Goal: Find specific page/section: Find specific page/section

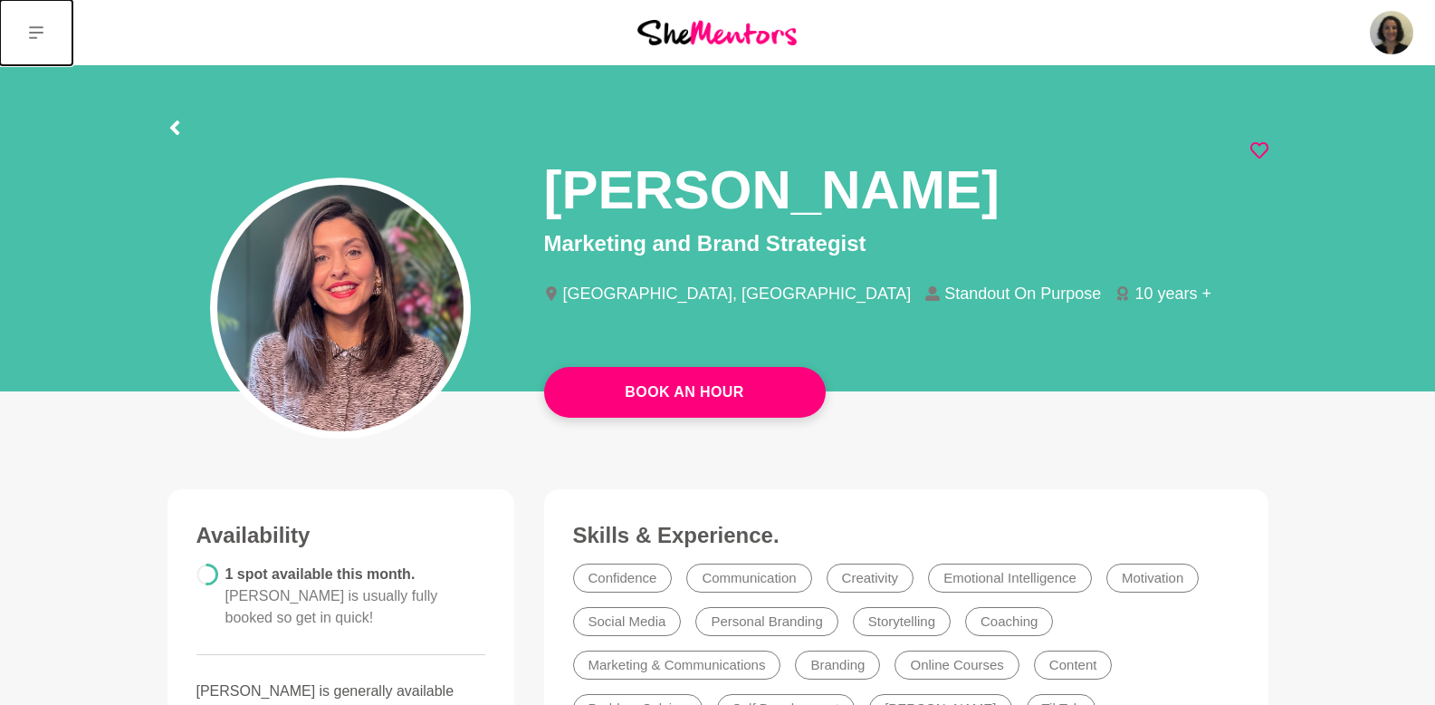
click at [47, 24] on button at bounding box center [36, 32] width 72 height 65
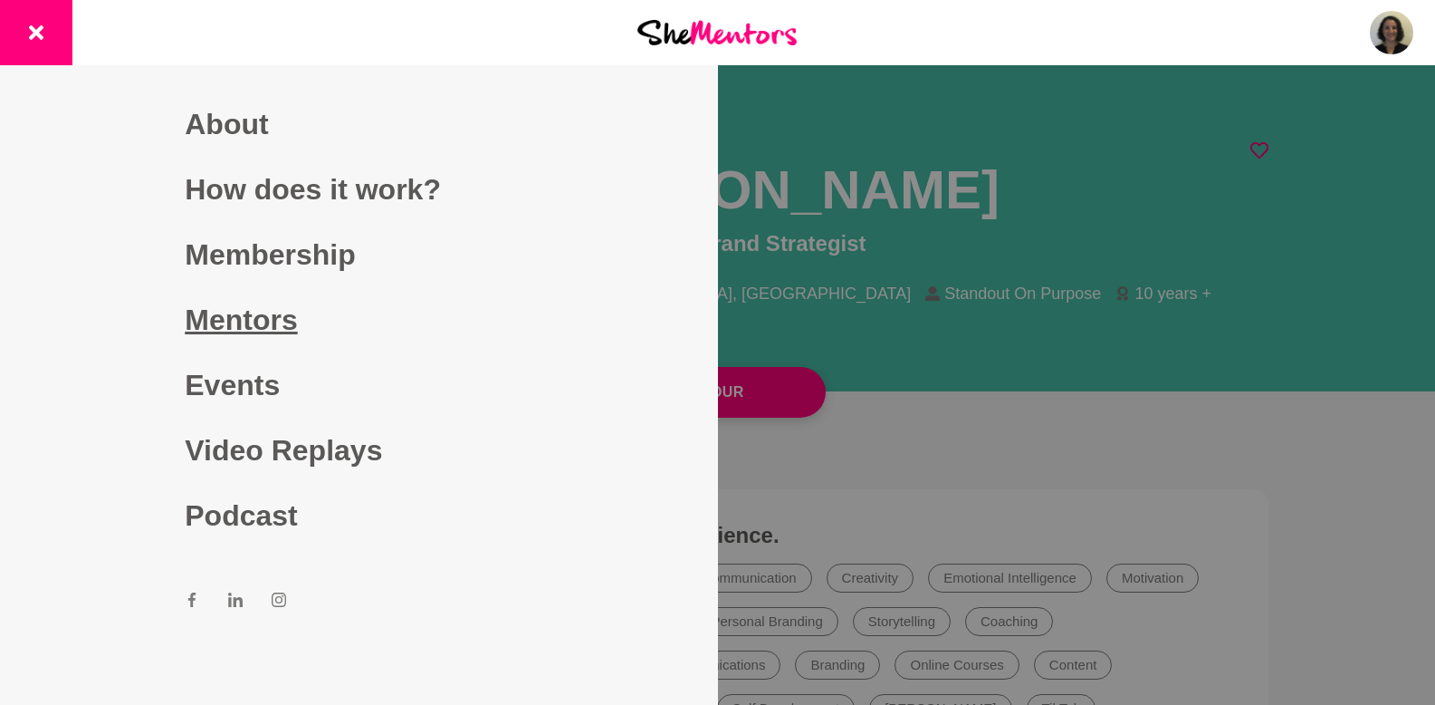
click at [239, 306] on link "Mentors" at bounding box center [359, 319] width 348 height 65
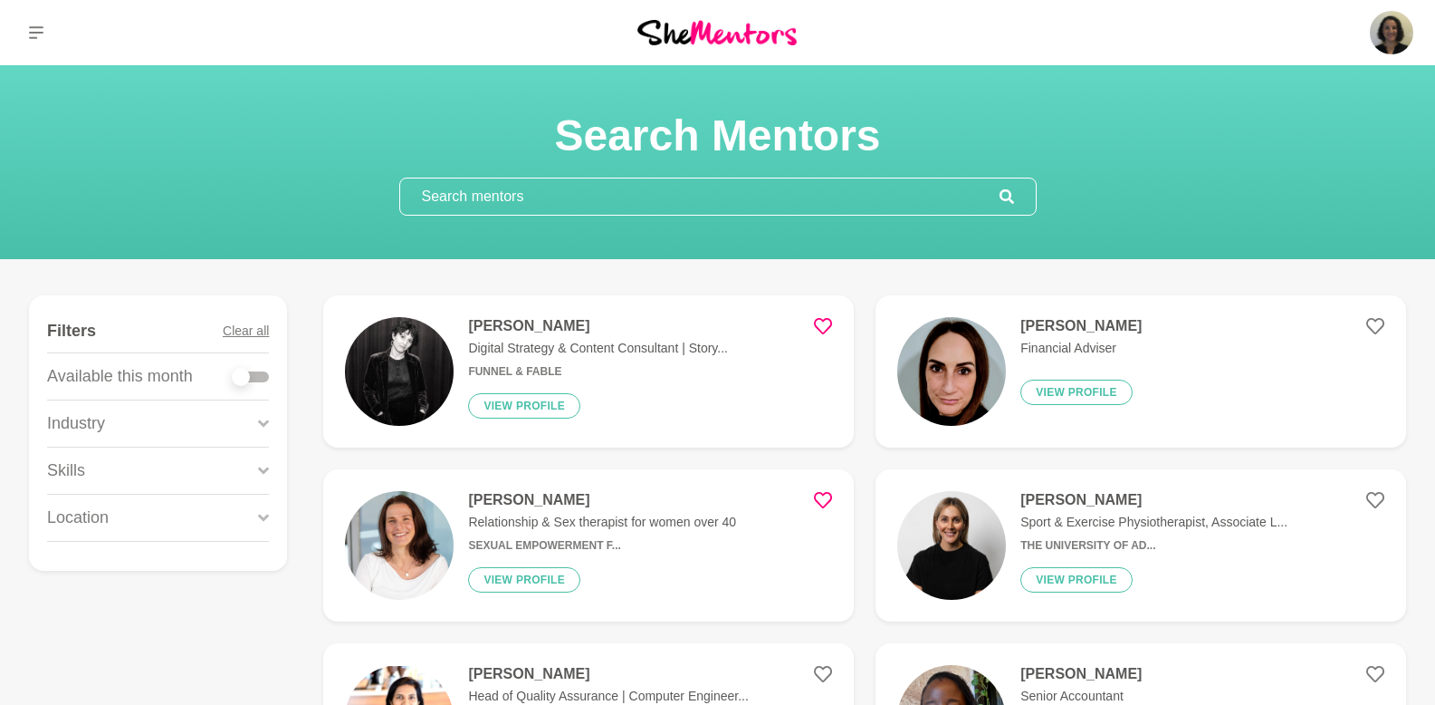
click at [597, 204] on input "text" at bounding box center [700, 196] width 600 height 36
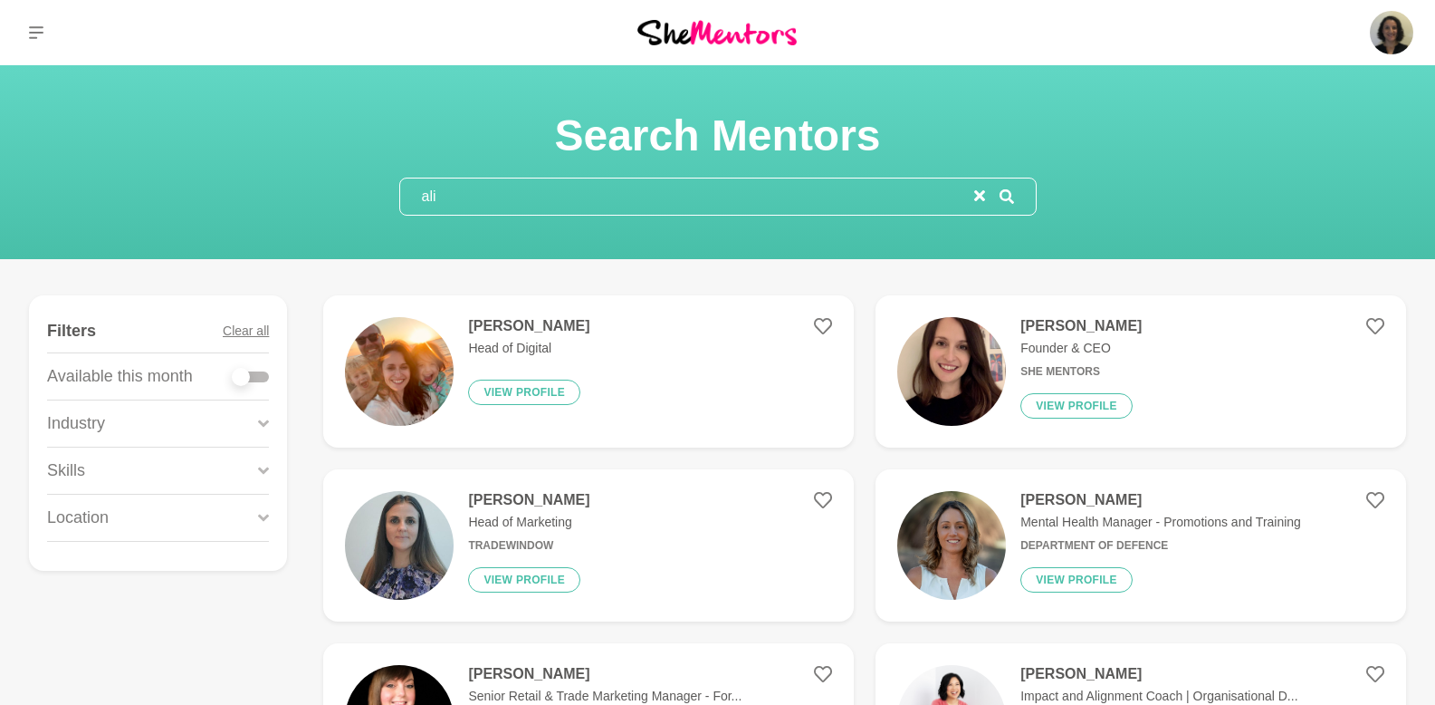
type input "ali"
click at [1024, 335] on h4 "[PERSON_NAME]" at bounding box center [1081, 326] width 121 height 18
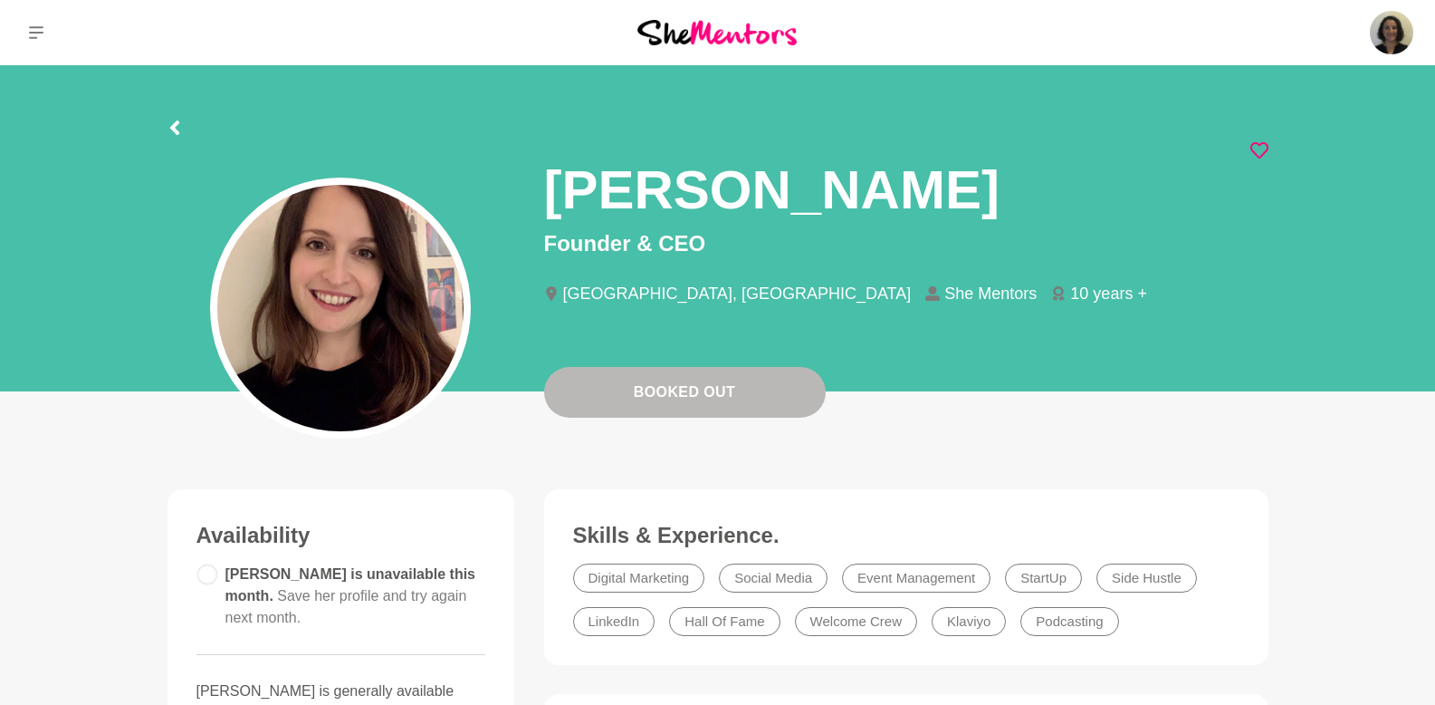
click at [1263, 152] on icon at bounding box center [1260, 150] width 18 height 16
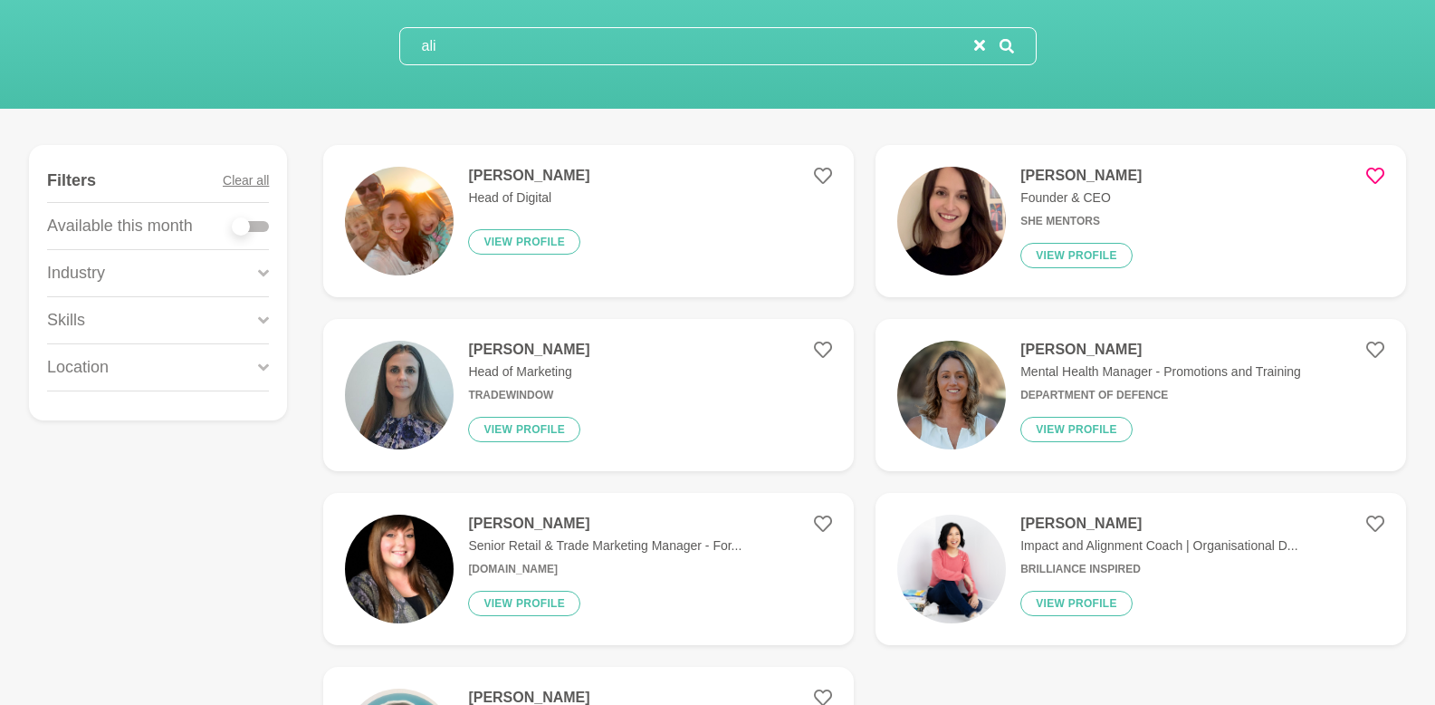
scroll to position [154, 0]
